Goal: Check status

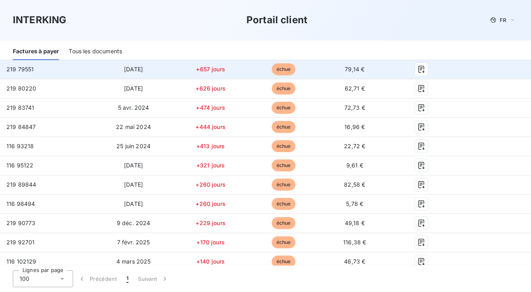
scroll to position [178, 0]
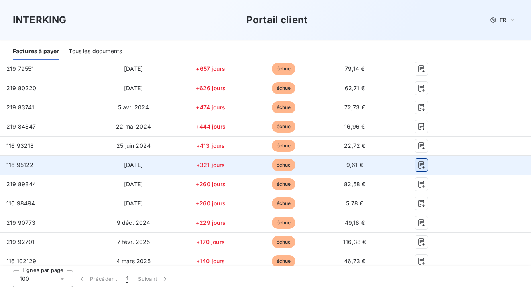
click at [417, 162] on icon "button" at bounding box center [421, 165] width 8 height 8
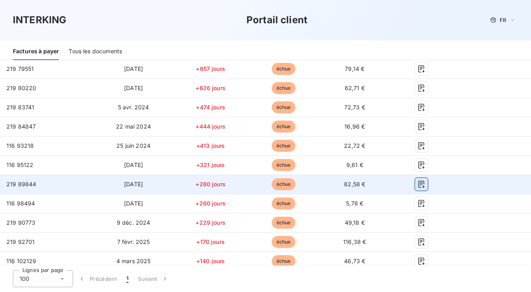
click at [418, 184] on icon "button" at bounding box center [421, 184] width 6 height 7
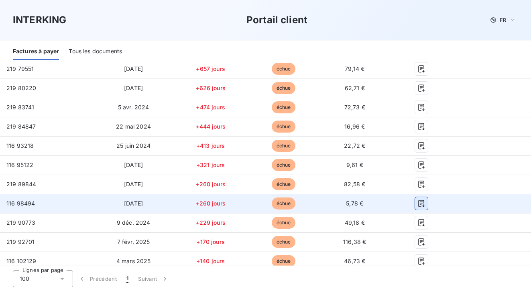
click at [417, 205] on icon "button" at bounding box center [421, 204] width 8 height 8
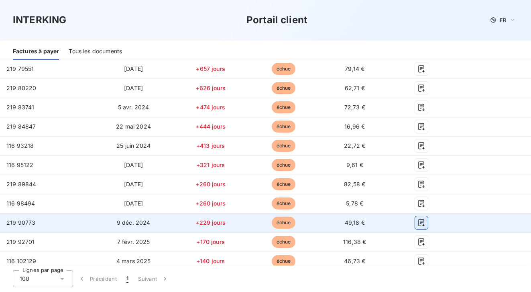
click at [417, 222] on icon "button" at bounding box center [421, 223] width 8 height 8
click at [415, 227] on button "button" at bounding box center [421, 223] width 13 height 13
click at [417, 227] on icon "button" at bounding box center [421, 223] width 8 height 8
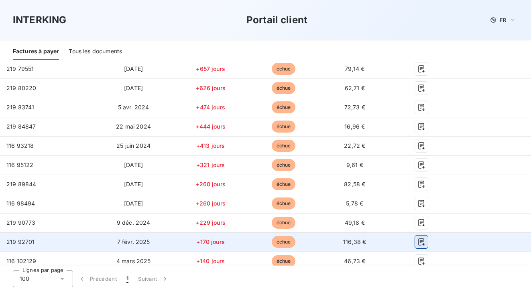
click at [418, 242] on icon "button" at bounding box center [421, 242] width 6 height 7
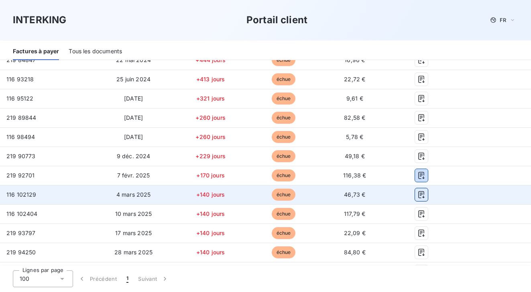
scroll to position [247, 0]
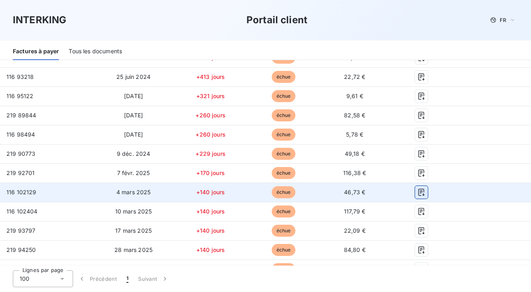
click at [417, 194] on icon "button" at bounding box center [421, 193] width 8 height 8
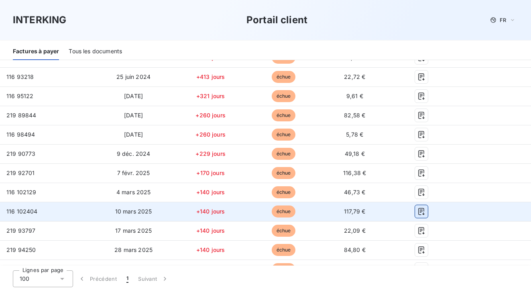
click at [417, 212] on icon "button" at bounding box center [421, 212] width 8 height 8
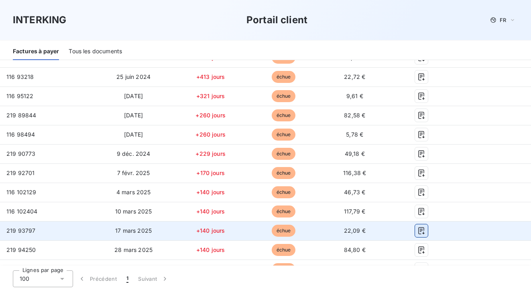
click at [418, 230] on icon "button" at bounding box center [421, 230] width 6 height 7
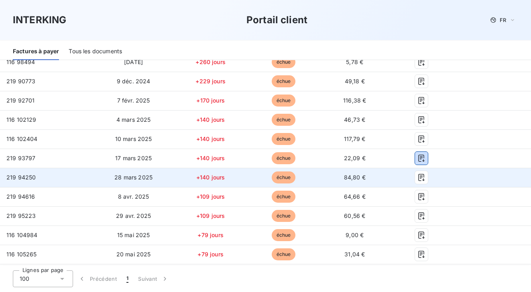
scroll to position [321, 0]
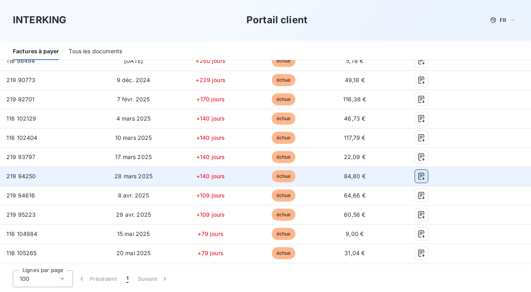
click at [417, 175] on icon "button" at bounding box center [421, 177] width 8 height 8
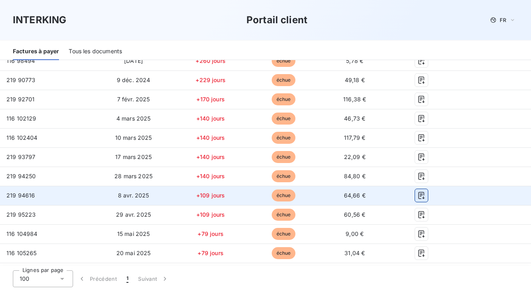
click at [415, 201] on button "button" at bounding box center [421, 195] width 13 height 13
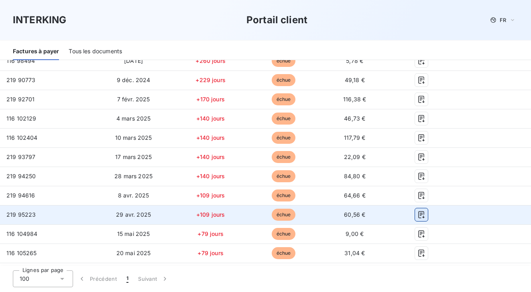
click at [416, 209] on button "button" at bounding box center [421, 215] width 13 height 13
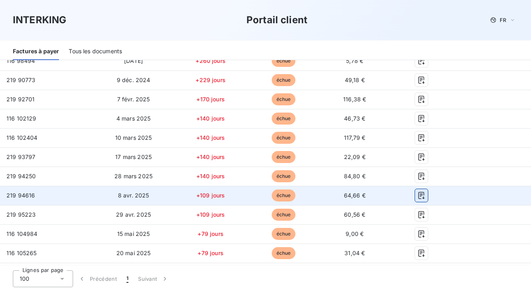
click at [417, 196] on icon "button" at bounding box center [421, 196] width 8 height 8
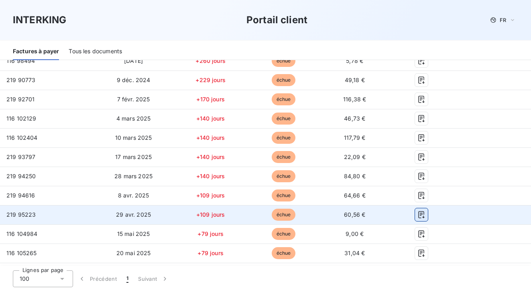
click at [417, 218] on icon "button" at bounding box center [421, 215] width 8 height 8
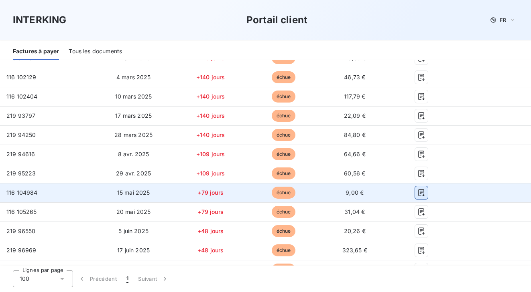
click at [418, 194] on icon "button" at bounding box center [421, 193] width 8 height 8
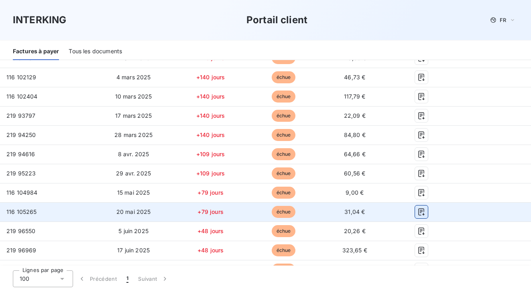
click at [417, 209] on icon "button" at bounding box center [421, 212] width 8 height 8
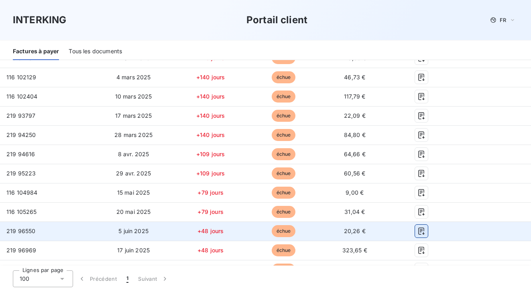
click at [418, 230] on icon "button" at bounding box center [421, 231] width 8 height 8
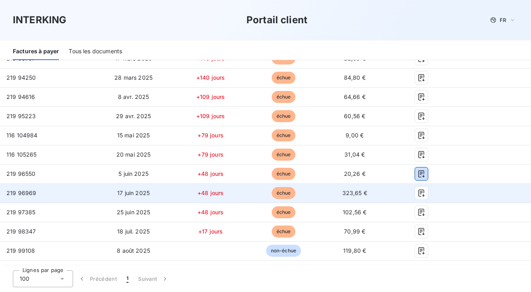
scroll to position [420, 0]
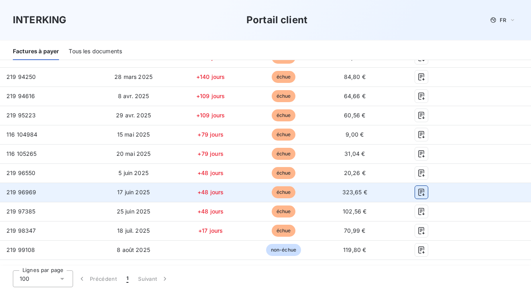
click at [417, 192] on icon "button" at bounding box center [421, 193] width 8 height 8
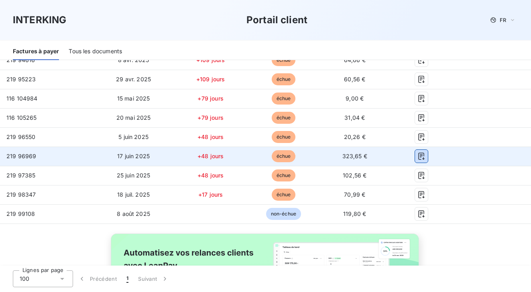
scroll to position [457, 0]
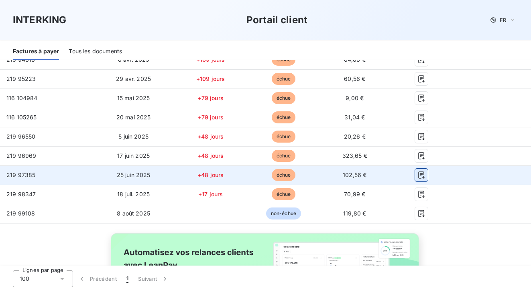
click at [418, 171] on button "button" at bounding box center [421, 175] width 13 height 13
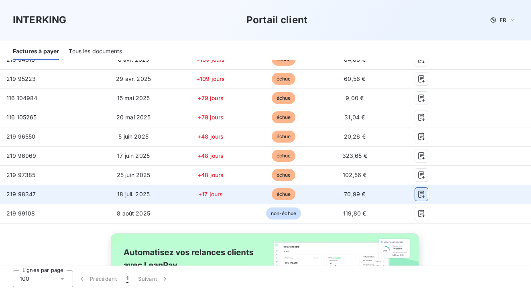
click at [417, 195] on icon "button" at bounding box center [421, 195] width 8 height 8
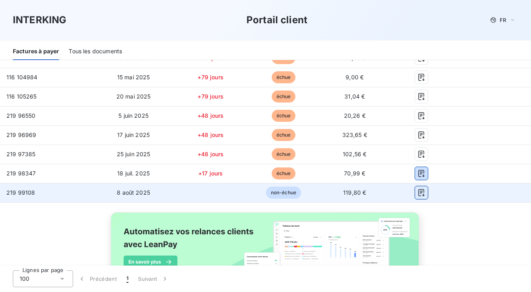
scroll to position [478, 0]
click at [417, 196] on icon "button" at bounding box center [421, 193] width 8 height 8
